Goal: Check status: Check status

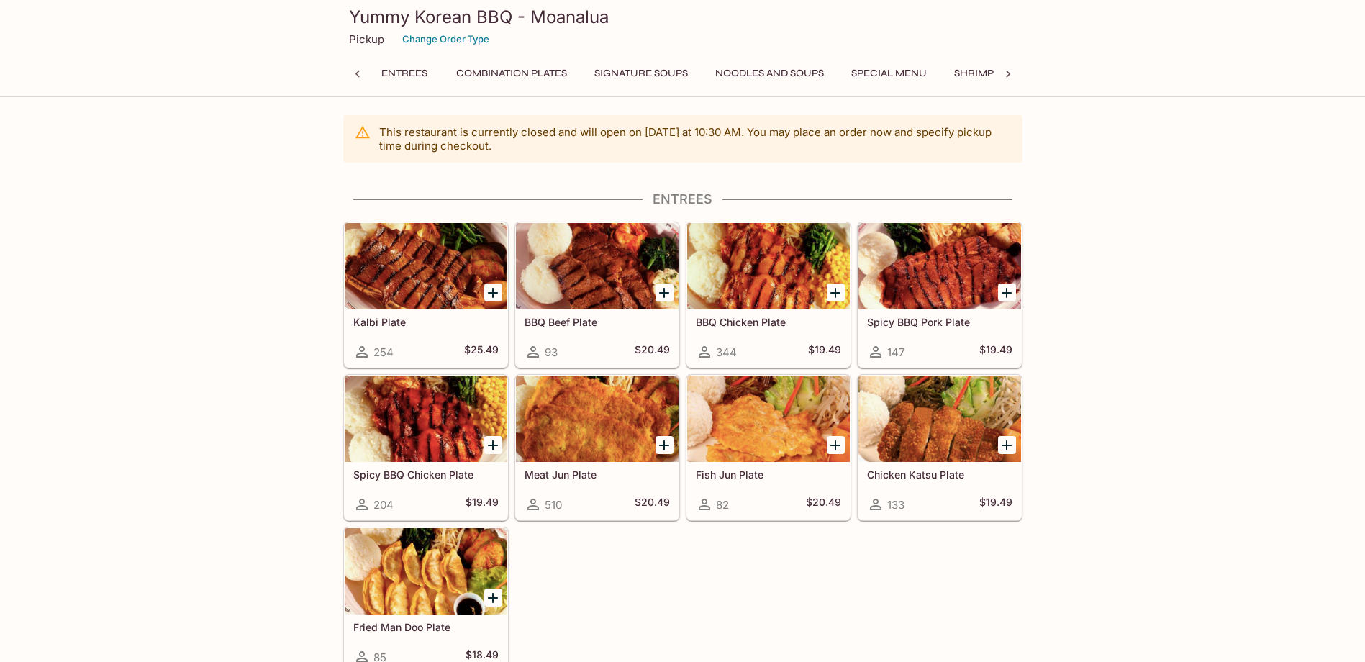
drag, startPoint x: 1267, startPoint y: 1, endPoint x: 1047, endPoint y: 552, distance: 593.1
click at [353, 23] on h3 "Yummy Korean BBQ - Moanalua" at bounding box center [683, 17] width 668 height 22
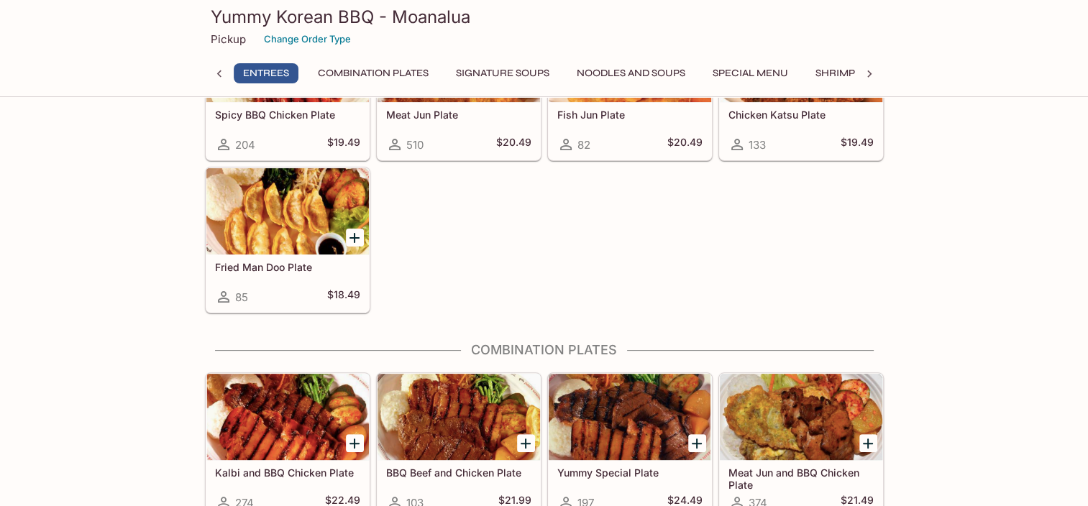
scroll to position [0, 6]
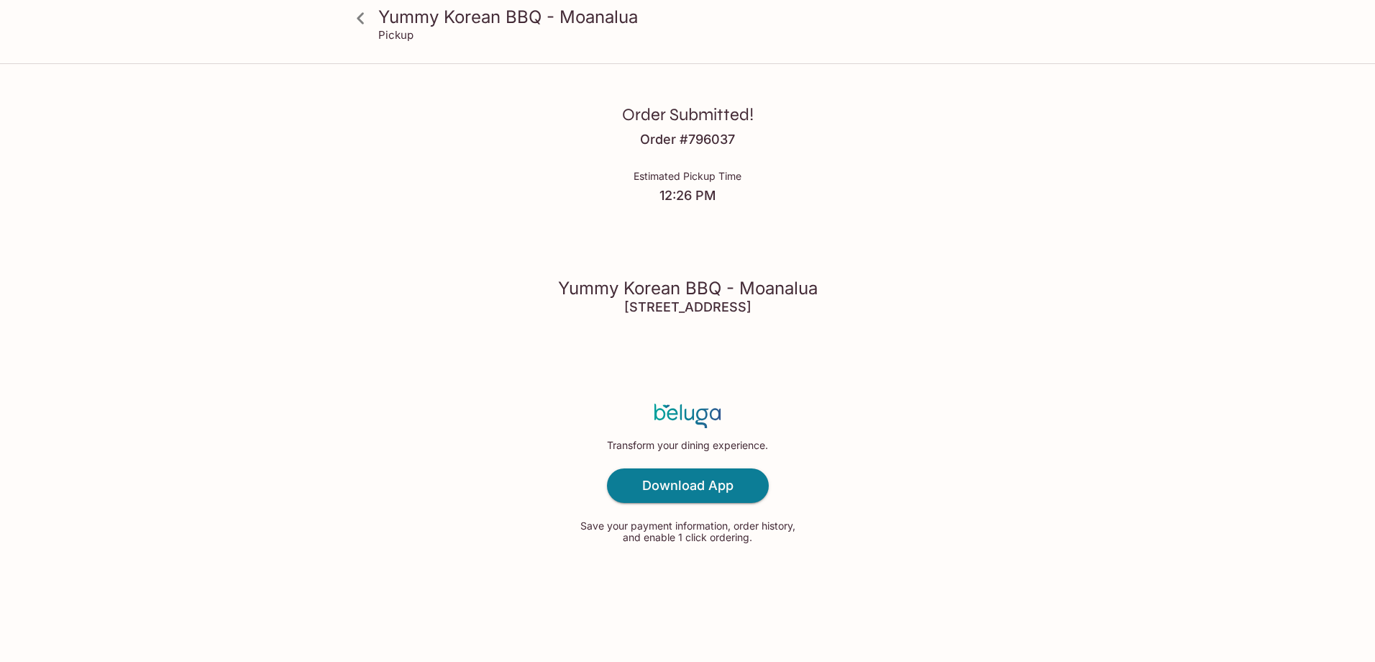
click at [706, 132] on h4 "Order # 796037" at bounding box center [687, 140] width 95 height 16
click at [1026, 188] on div "Order Submitted! Order # 796037 Estimated Pickup Time 12:26 PM Yummy Korean BBQ…" at bounding box center [687, 331] width 921 height 662
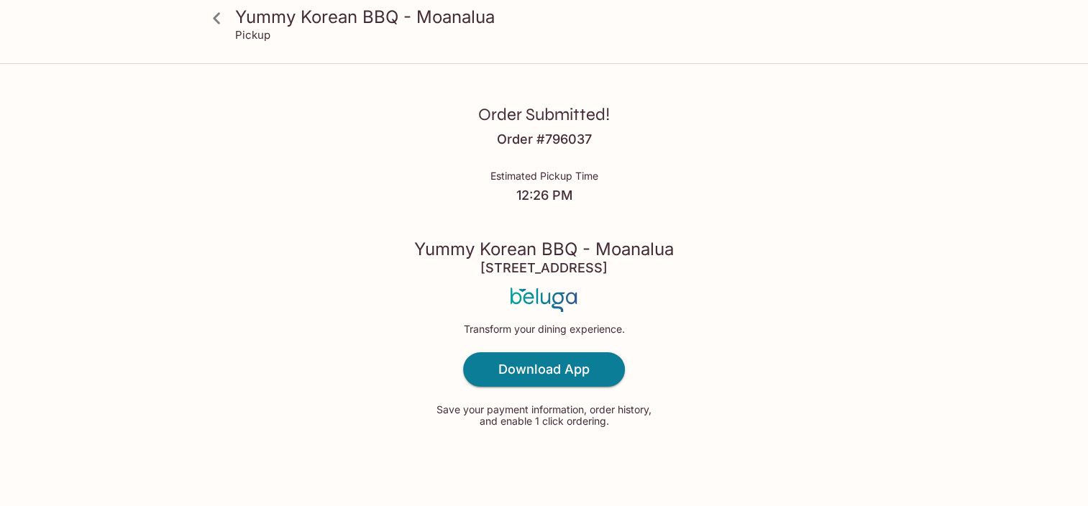
scroll to position [1, 0]
click at [227, 372] on div "Order Submitted! Order # 796037 Estimated Pickup Time 12:26 PM Yummy Korean BBQ…" at bounding box center [544, 253] width 921 height 508
click at [918, 294] on div "Order Submitted! Order # 796037 Estimated Pickup Time 12:26 PM Yummy Korean BBQ…" at bounding box center [544, 253] width 921 height 508
drag, startPoint x: 604, startPoint y: 129, endPoint x: 603, endPoint y: 147, distance: 18.0
click at [603, 147] on div "Order Submitted! Order # 796037 Estimated Pickup Time 12:26 PM Yummy Korean BBQ…" at bounding box center [544, 253] width 921 height 508
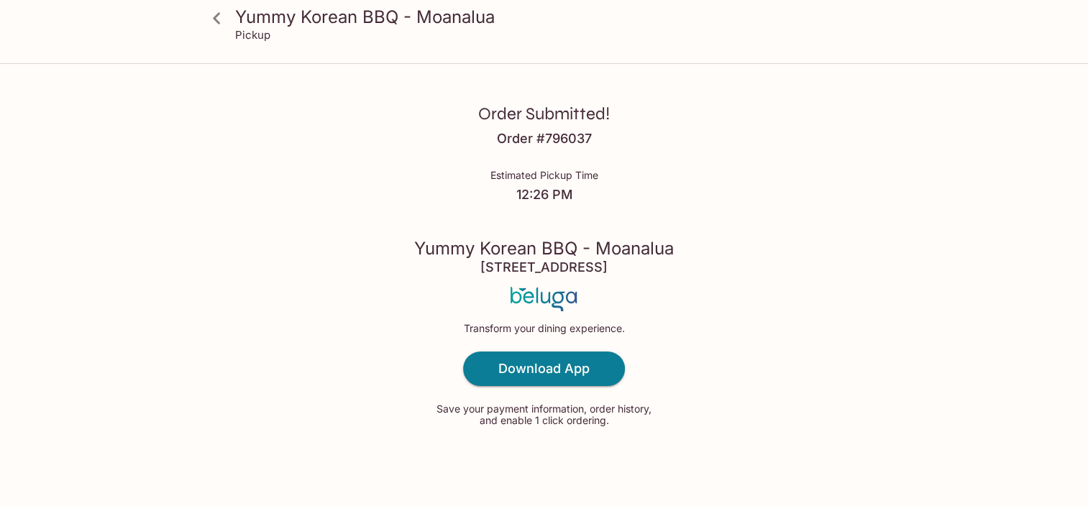
drag, startPoint x: 603, startPoint y: 147, endPoint x: 208, endPoint y: 319, distance: 431.0
click at [207, 315] on div "Order Submitted! Order # 796037 Estimated Pickup Time 12:26 PM Yummy Korean BBQ…" at bounding box center [544, 253] width 921 height 508
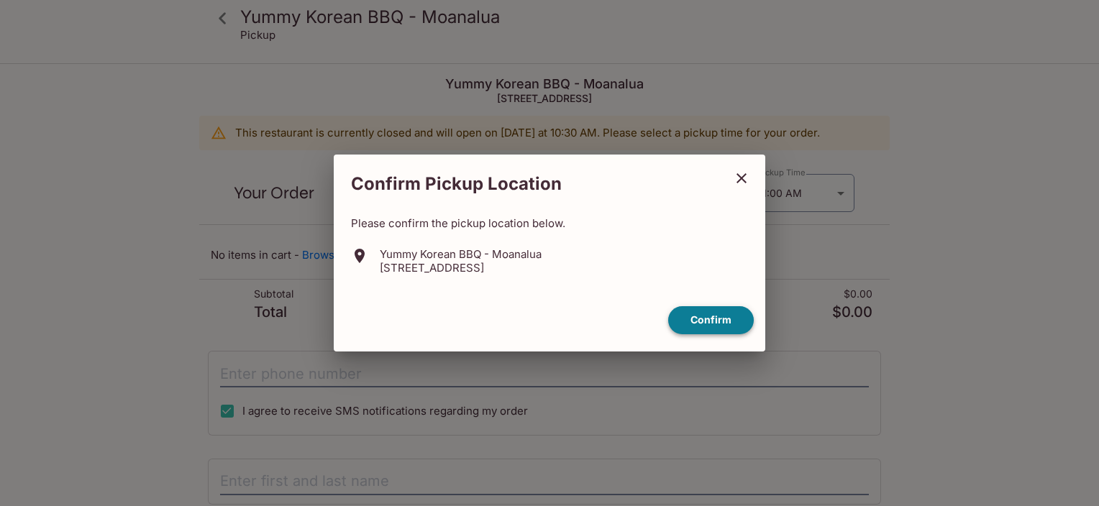
click at [686, 322] on button "Confirm" at bounding box center [711, 320] width 86 height 28
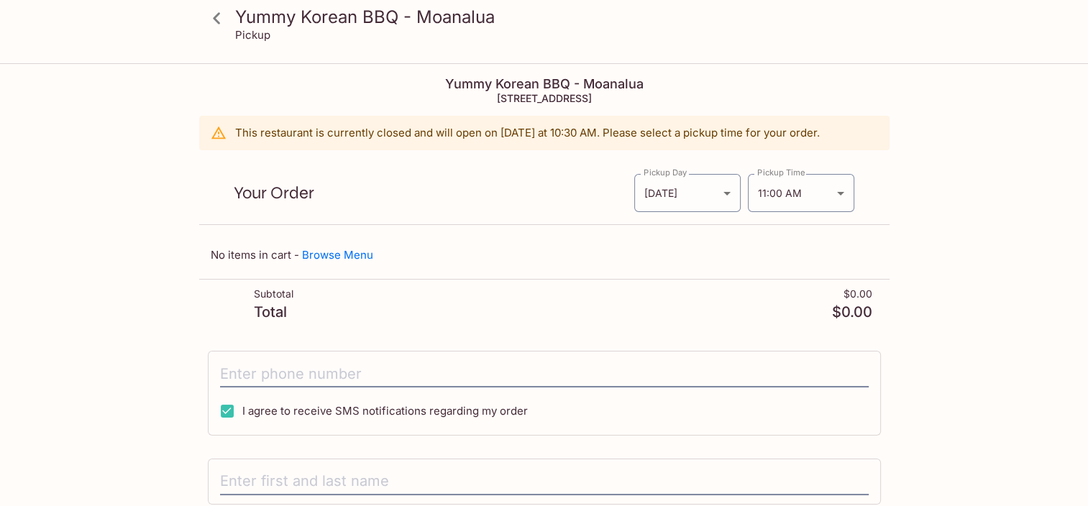
scroll to position [94, 0]
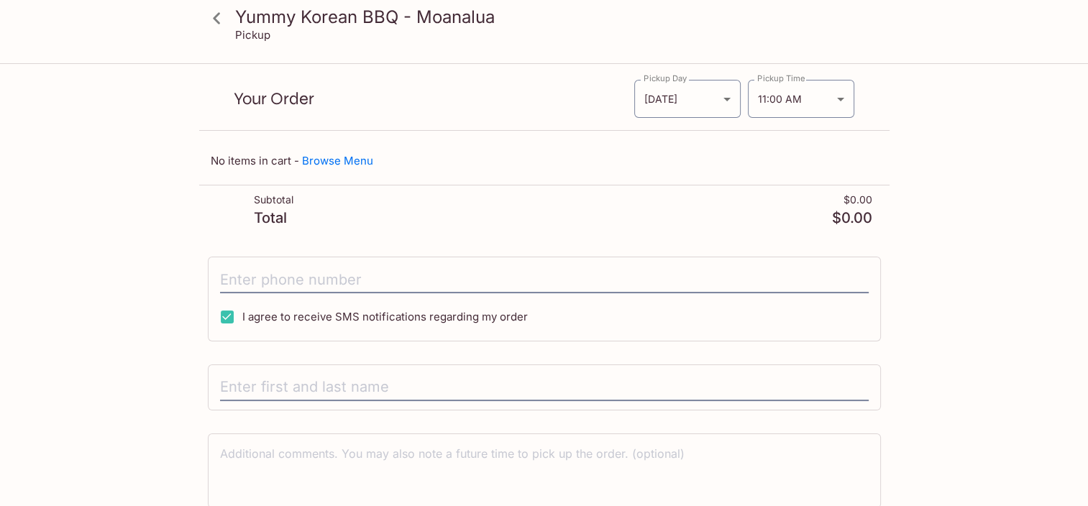
click at [37, 222] on div "Yummy Korean BBQ - Moanalua Pickup Yummy Korean BBQ - Moanalua [STREET_ADDRESS]…" at bounding box center [544, 224] width 1088 height 506
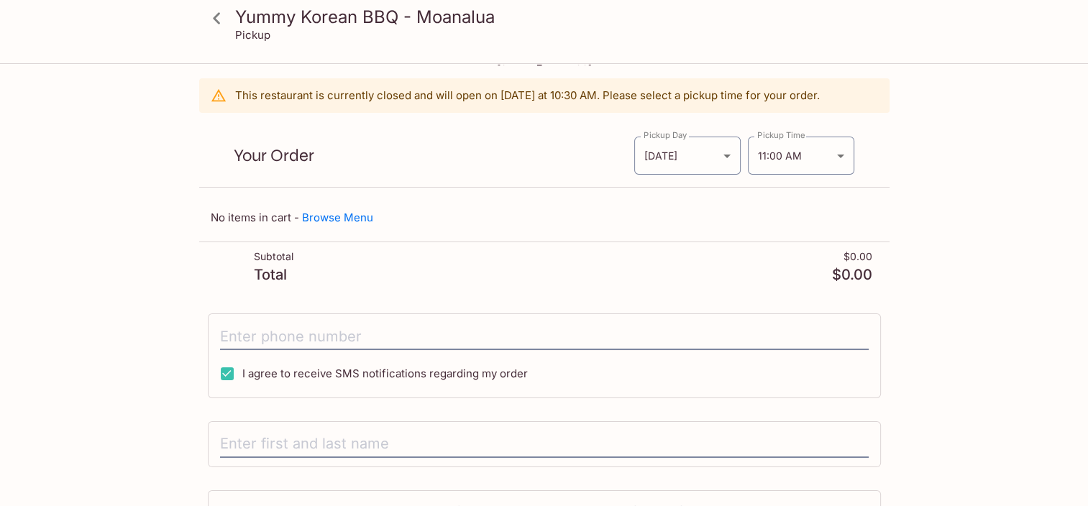
scroll to position [0, 0]
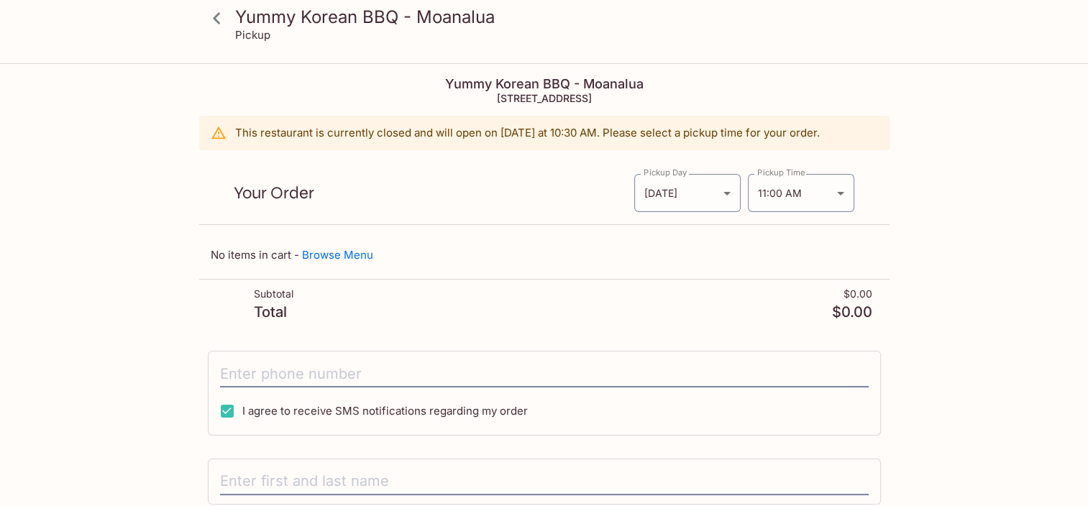
click at [189, 86] on div "Yummy Korean BBQ - Moanalua Pickup Yummy Korean BBQ - Moanalua [STREET_ADDRESS]…" at bounding box center [544, 334] width 921 height 538
click at [217, 22] on icon at bounding box center [216, 18] width 25 height 25
